Goal: Information Seeking & Learning: Learn about a topic

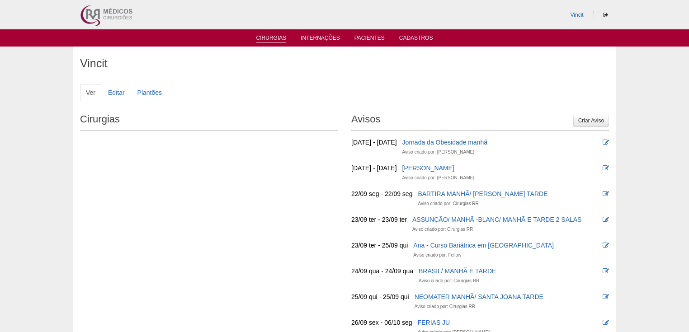
click at [274, 39] on link "Cirurgias" at bounding box center [271, 39] width 30 height 8
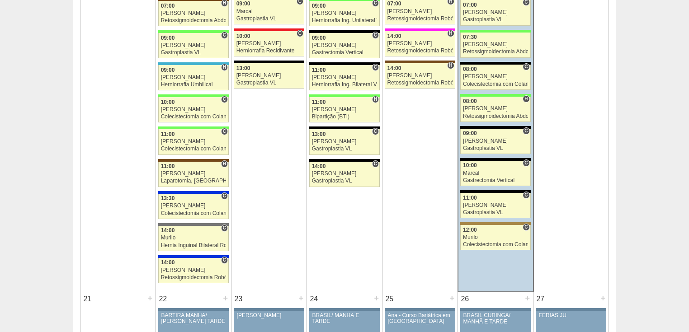
scroll to position [941, 0]
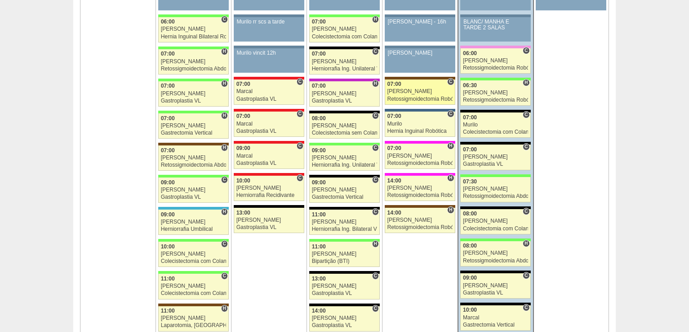
click at [401, 96] on div "Retossigmoidectomia Robótica" at bounding box center [420, 99] width 65 height 6
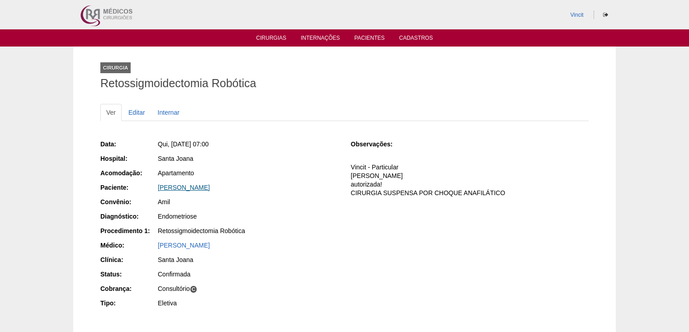
click at [210, 184] on link "MARIA ISABEL RODRIGUES SANO" at bounding box center [184, 187] width 52 height 7
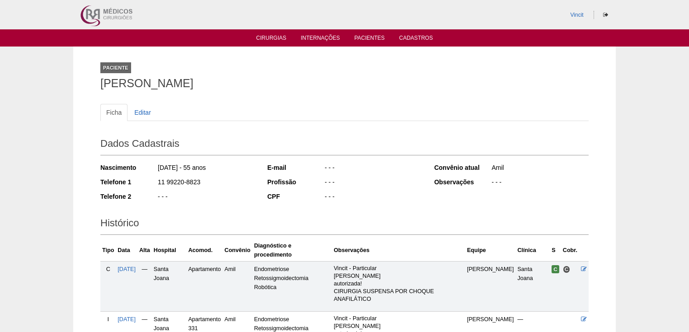
scroll to position [109, 0]
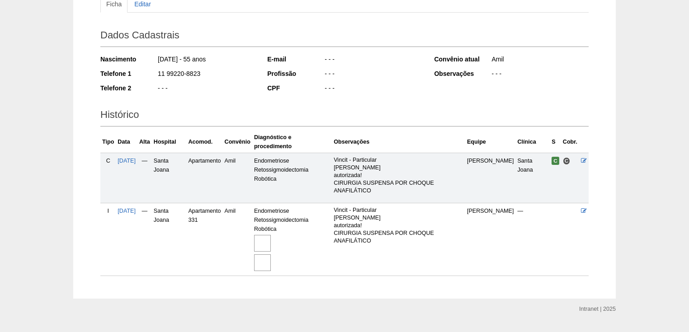
click at [271, 245] on img at bounding box center [262, 243] width 17 height 17
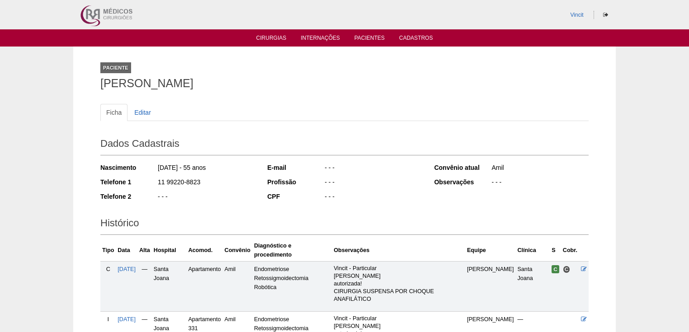
scroll to position [109, 0]
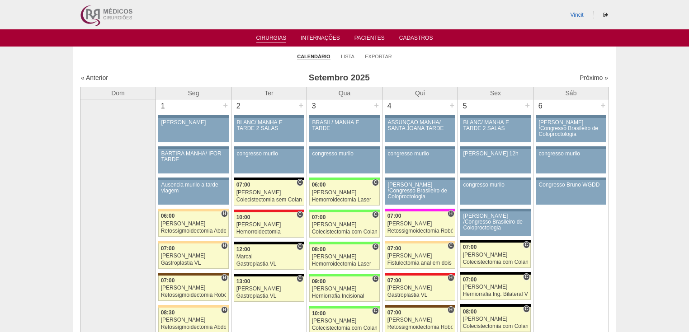
scroll to position [941, 0]
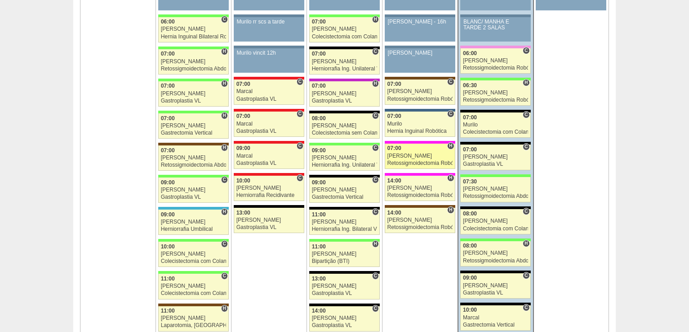
click at [421, 161] on div "Retossigmoidectomia Robótica" at bounding box center [420, 164] width 65 height 6
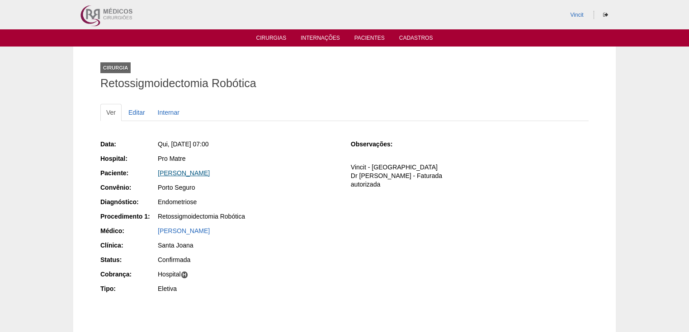
click at [197, 171] on link "[PERSON_NAME]" at bounding box center [184, 173] width 52 height 7
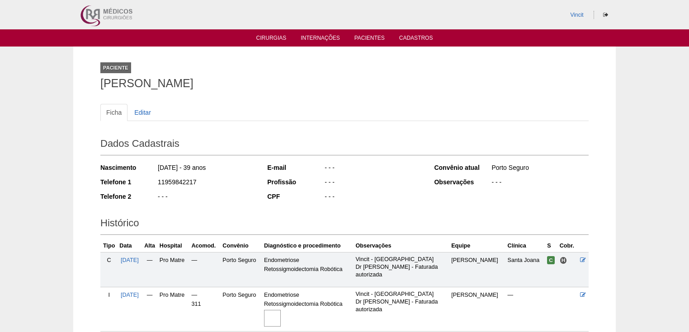
scroll to position [76, 0]
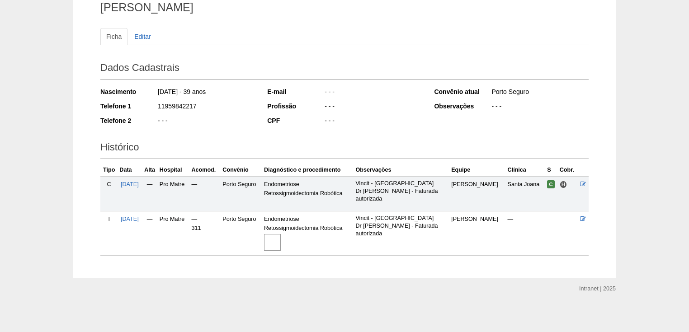
click at [281, 246] on img at bounding box center [272, 242] width 17 height 17
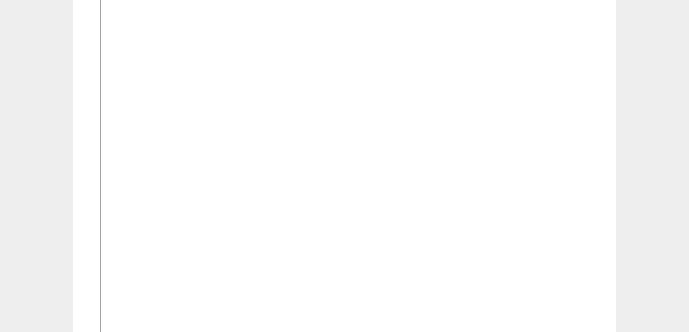
scroll to position [253, 0]
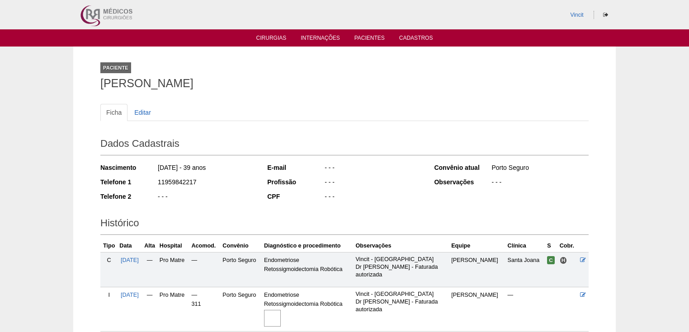
scroll to position [76, 0]
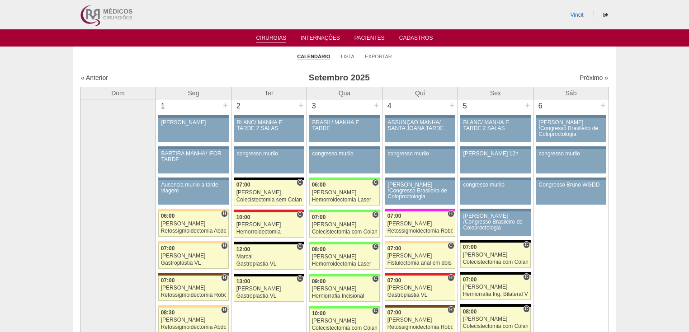
scroll to position [941, 0]
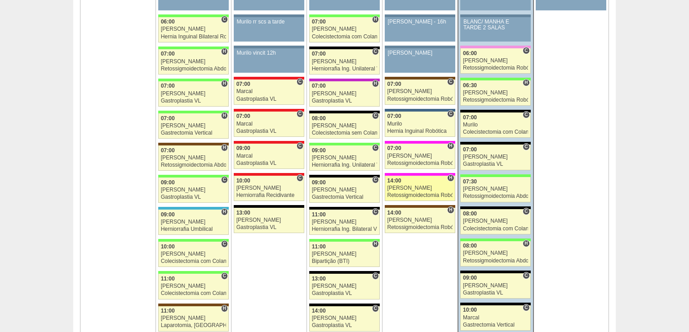
click at [409, 193] on div "Retossigmoidectomia Robótica" at bounding box center [420, 196] width 65 height 6
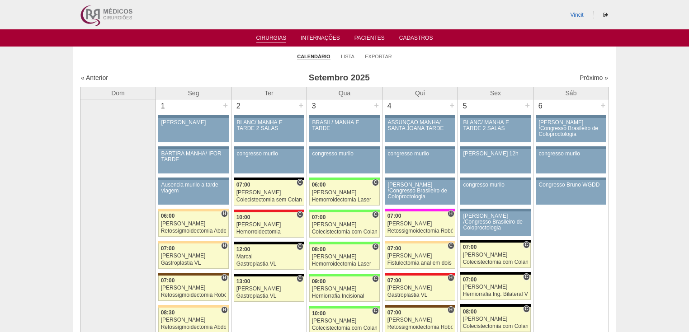
scroll to position [941, 0]
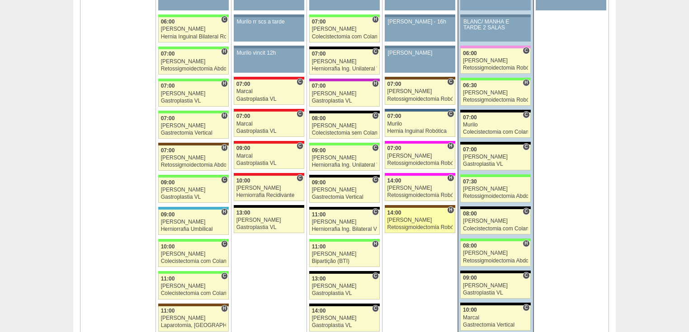
click at [398, 225] on div "Retossigmoidectomia Robótica" at bounding box center [420, 228] width 65 height 6
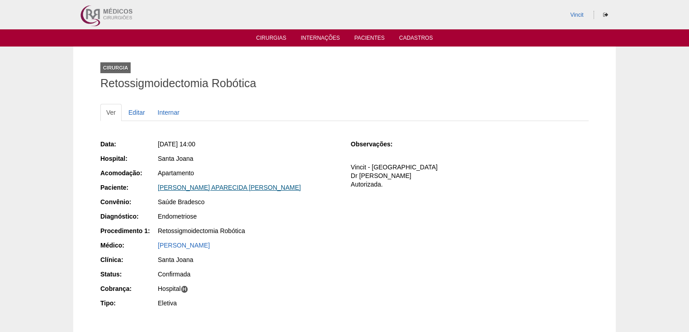
click at [219, 184] on link "[PERSON_NAME] APARECIDA [PERSON_NAME]" at bounding box center [229, 187] width 143 height 7
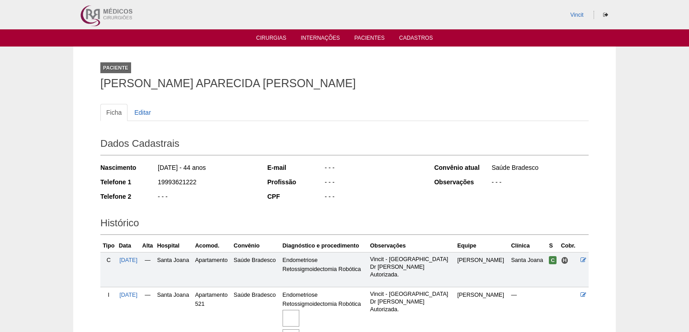
scroll to position [95, 0]
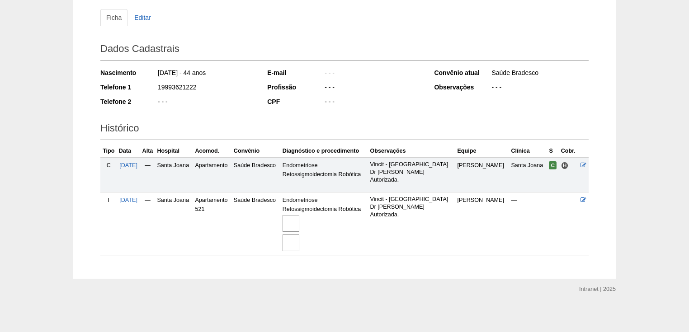
click at [299, 223] on img at bounding box center [291, 223] width 17 height 17
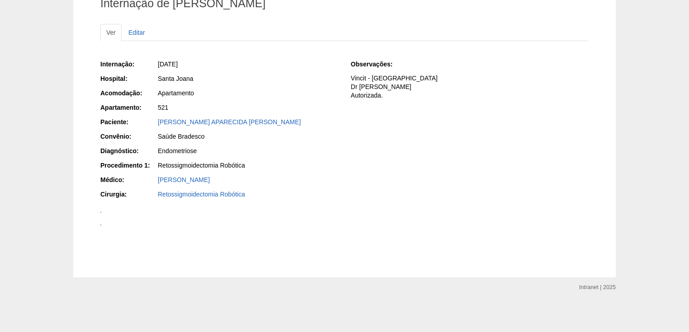
scroll to position [434, 0]
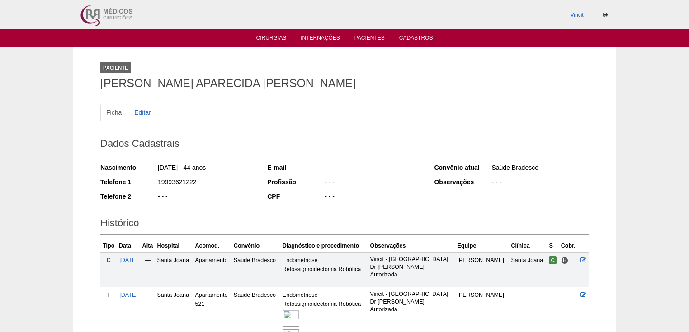
click at [266, 42] on link "Cirurgias" at bounding box center [271, 39] width 30 height 8
